Goal: Task Accomplishment & Management: Complete application form

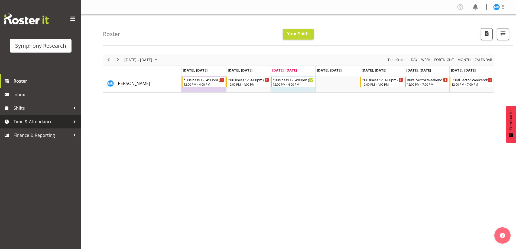
click at [52, 122] on span "Time & Attendance" at bounding box center [42, 122] width 57 height 8
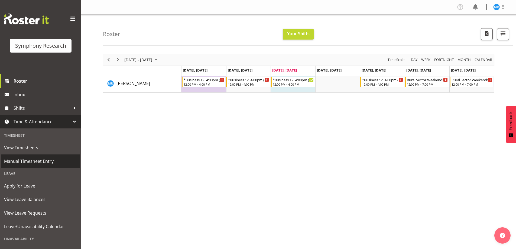
click at [38, 163] on span "Manual Timesheet Entry" at bounding box center [40, 161] width 73 height 8
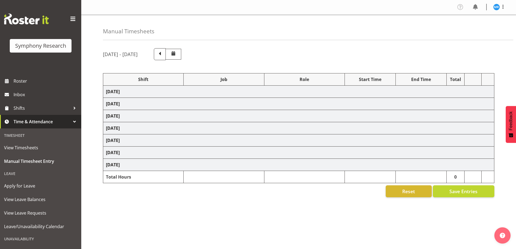
select select "81561"
select select "10587"
select select "81561"
select select "10587"
select select "47"
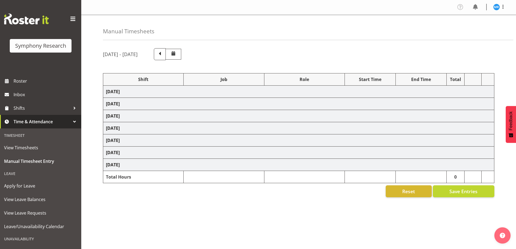
select select "81561"
select select "10587"
select select "81561"
select select "10587"
select select "47"
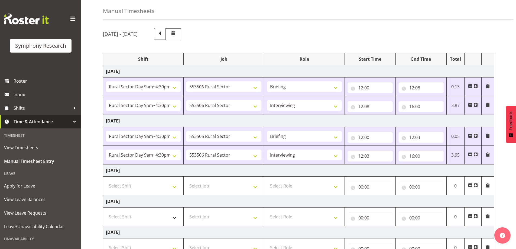
scroll to position [54, 0]
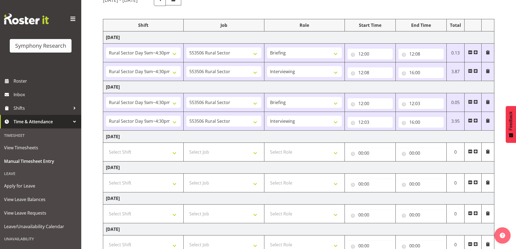
click at [476, 153] on span at bounding box center [475, 151] width 4 height 4
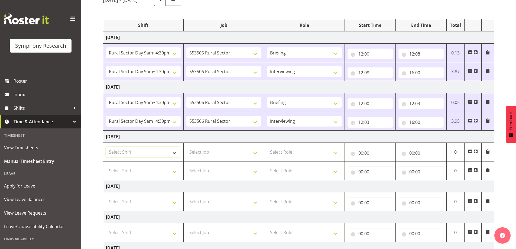
click at [172, 153] on select "Select Shift !!Weekend Residential (Roster IT Shift Label) *Business 9/10am ~ 4…" at bounding box center [143, 151] width 75 height 11
select select "81561"
click at [106, 146] on select "Select Shift !!Weekend Residential (Roster IT Shift Label) *Business 9/10am ~ 4…" at bounding box center [143, 151] width 75 height 11
click at [174, 173] on select "Select Shift !!Weekend Residential (Roster IT Shift Label) *Business 9/10am ~ 4…" at bounding box center [143, 170] width 75 height 11
select select "81561"
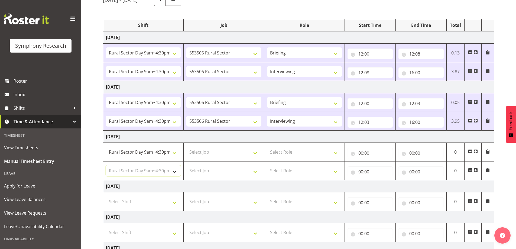
click at [106, 165] on select "Select Shift !!Weekend Residential (Roster IT Shift Label) *Business 9/10am ~ 4…" at bounding box center [143, 170] width 75 height 11
click at [256, 153] on select "Select Job 550060 IF Admin 553492 World Poll Aus Wave 2 Main 2025 553493 World …" at bounding box center [223, 151] width 75 height 11
select select "10587"
click at [186, 146] on select "Select Job 550060 IF Admin 553492 World Poll Aus Wave 2 Main 2025 553493 World …" at bounding box center [223, 151] width 75 height 11
click at [257, 174] on select "Select Job 550060 IF Admin 553492 World Poll Aus Wave 2 Main 2025 553493 World …" at bounding box center [223, 170] width 75 height 11
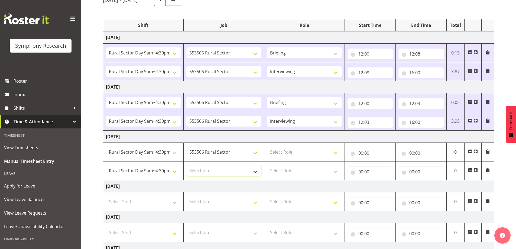
select select "10587"
click at [186, 165] on select "Select Job 550060 IF Admin 553492 World Poll Aus Wave 2 Main 2025 553493 World …" at bounding box center [223, 170] width 75 height 11
click at [335, 154] on select "Select Role Briefing Interviewing" at bounding box center [304, 151] width 75 height 11
select select "297"
click at [267, 146] on select "Select Role Briefing Interviewing" at bounding box center [304, 151] width 75 height 11
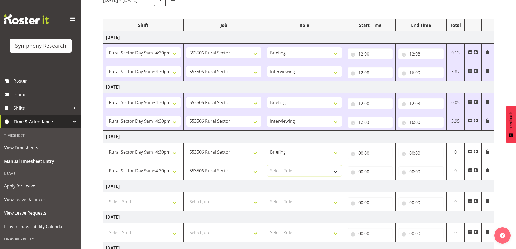
click at [334, 172] on select "Select Role Briefing Interviewing" at bounding box center [304, 170] width 75 height 11
select select "47"
click at [267, 165] on select "Select Role Briefing Interviewing" at bounding box center [304, 170] width 75 height 11
click at [368, 151] on input "00:00" at bounding box center [369, 153] width 45 height 11
click at [386, 166] on select "00 01 02 03 04 05 06 07 08 09 10 11 12 13 14 15 16 17 18 19 20 21 22 23" at bounding box center [384, 167] width 12 height 11
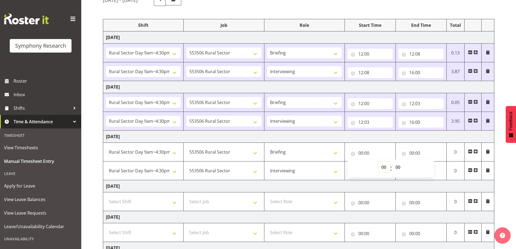
select select "12"
click at [378, 162] on select "00 01 02 03 04 05 06 07 08 09 10 11 12 13 14 15 16 17 18 19 20 21 22 23" at bounding box center [384, 167] width 12 height 11
type input "12:00"
click at [386, 141] on td "Wednesday 24th September 2025" at bounding box center [298, 136] width 391 height 12
click at [412, 153] on input "00:00" at bounding box center [420, 153] width 45 height 11
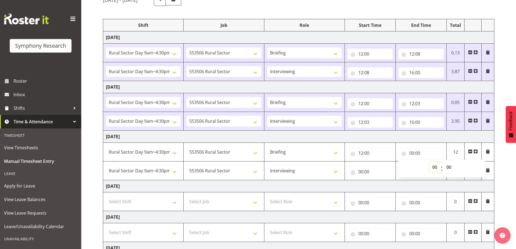
click at [433, 166] on select "00 01 02 03 04 05 06 07 08 09 10 11 12 13 14 15 16 17 18 19 20 21 22 23" at bounding box center [435, 167] width 12 height 11
select select "12"
click at [429, 162] on select "00 01 02 03 04 05 06 07 08 09 10 11 12 13 14 15 16 17 18 19 20 21 22 23" at bounding box center [435, 167] width 12 height 11
type input "12:00"
click at [450, 167] on select "00 01 02 03 04 05 06 07 08 09 10 11 12 13 14 15 16 17 18 19 20 21 22 23 24 25 2…" at bounding box center [449, 167] width 12 height 11
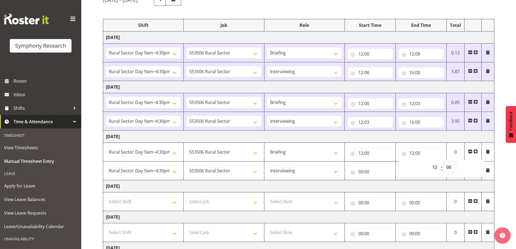
select select "5"
click at [443, 162] on select "00 01 02 03 04 05 06 07 08 09 10 11 12 13 14 15 16 17 18 19 20 21 22 23 24 25 2…" at bounding box center [449, 167] width 12 height 11
type input "12:05"
click at [359, 172] on input "00:00" at bounding box center [369, 171] width 45 height 11
click at [383, 184] on select "00 01 02 03 04 05 06 07 08 09 10 11 12 13 14 15 16 17 18 19 20 21 22 23" at bounding box center [384, 185] width 12 height 11
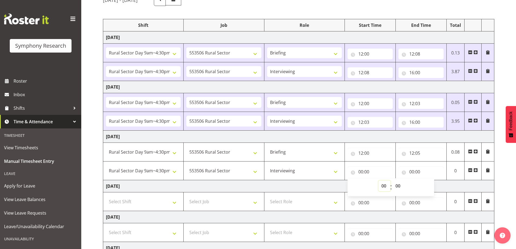
select select "12"
click at [378, 180] on select "00 01 02 03 04 05 06 07 08 09 10 11 12 13 14 15 16 17 18 19 20 21 22 23" at bounding box center [384, 185] width 12 height 11
type input "12:00"
click at [399, 185] on select "00 01 02 03 04 05 06 07 08 09 10 11 12 13 14 15 16 17 18 19 20 21 22 23 24 25 2…" at bounding box center [398, 185] width 12 height 11
select select "5"
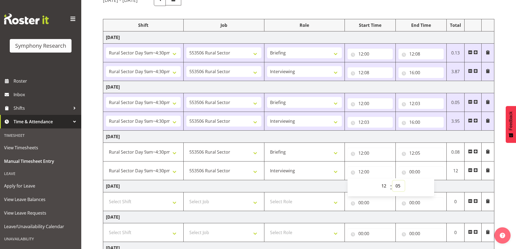
click at [392, 180] on select "00 01 02 03 04 05 06 07 08 09 10 11 12 13 14 15 16 17 18 19 20 21 22 23 24 25 2…" at bounding box center [398, 185] width 12 height 11
type input "12:05"
click at [508, 166] on div "September 22nd - September 28th 2025 Shift Job Role Start Time End Time Total M…" at bounding box center [309, 162] width 413 height 344
click at [412, 173] on input "00:00" at bounding box center [420, 171] width 45 height 11
click at [433, 185] on select "00 01 02 03 04 05 06 07 08 09 10 11 12 13 14 15 16 17 18 19 20 21 22 23" at bounding box center [435, 185] width 12 height 11
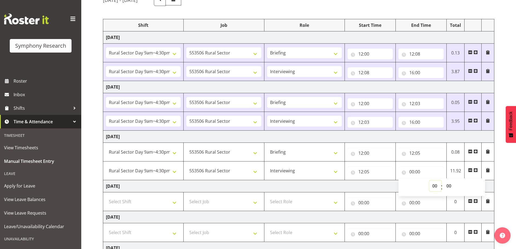
select select "16"
click at [429, 180] on select "00 01 02 03 04 05 06 07 08 09 10 11 12 13 14 15 16 17 18 19 20 21 22 23" at bounding box center [435, 185] width 12 height 11
type input "16:00"
click at [510, 169] on div "September 22nd - September 28th 2025 Shift Job Role Start Time End Time Total M…" at bounding box center [309, 162] width 413 height 344
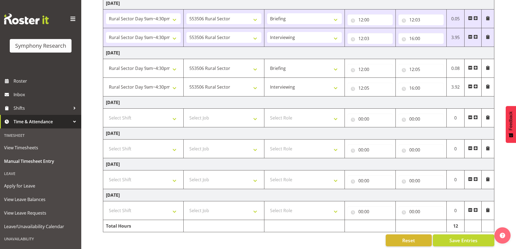
scroll to position [143, 0]
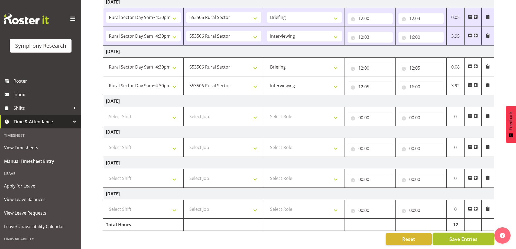
click at [460, 235] on span "Save Entries" at bounding box center [463, 238] width 28 height 7
